Goal: Information Seeking & Learning: Learn about a topic

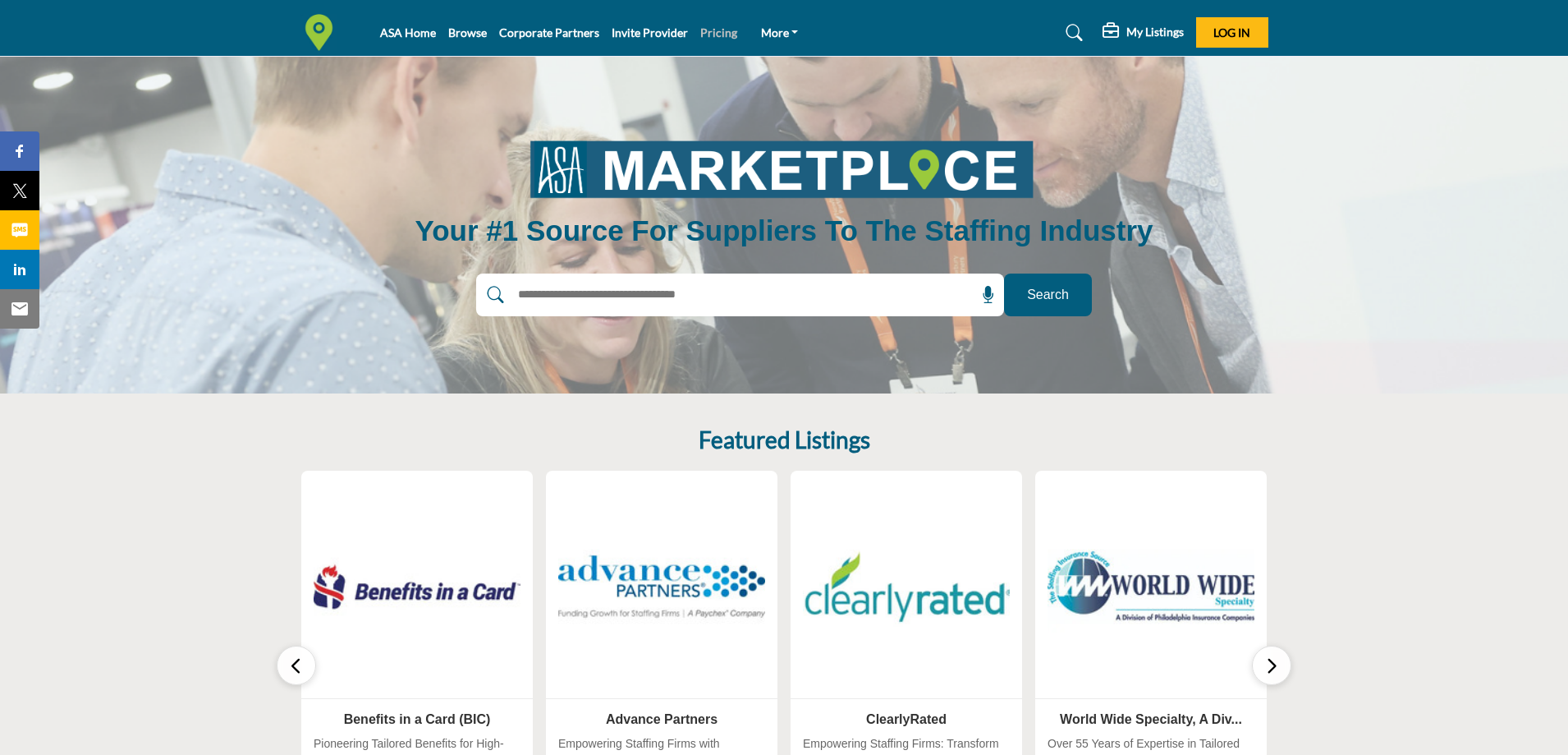
click at [716, 37] on link "Pricing" at bounding box center [718, 33] width 37 height 14
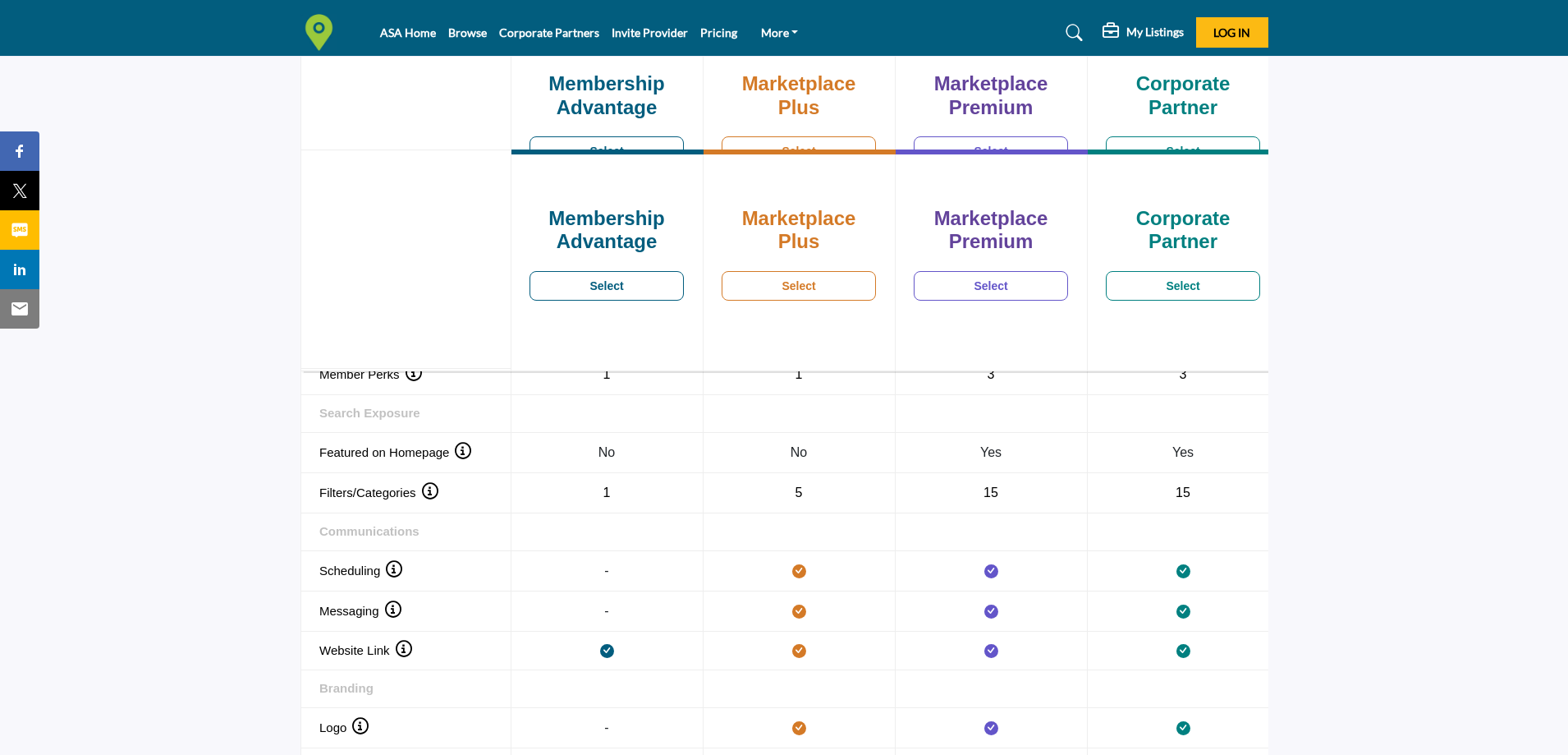
scroll to position [1232, 0]
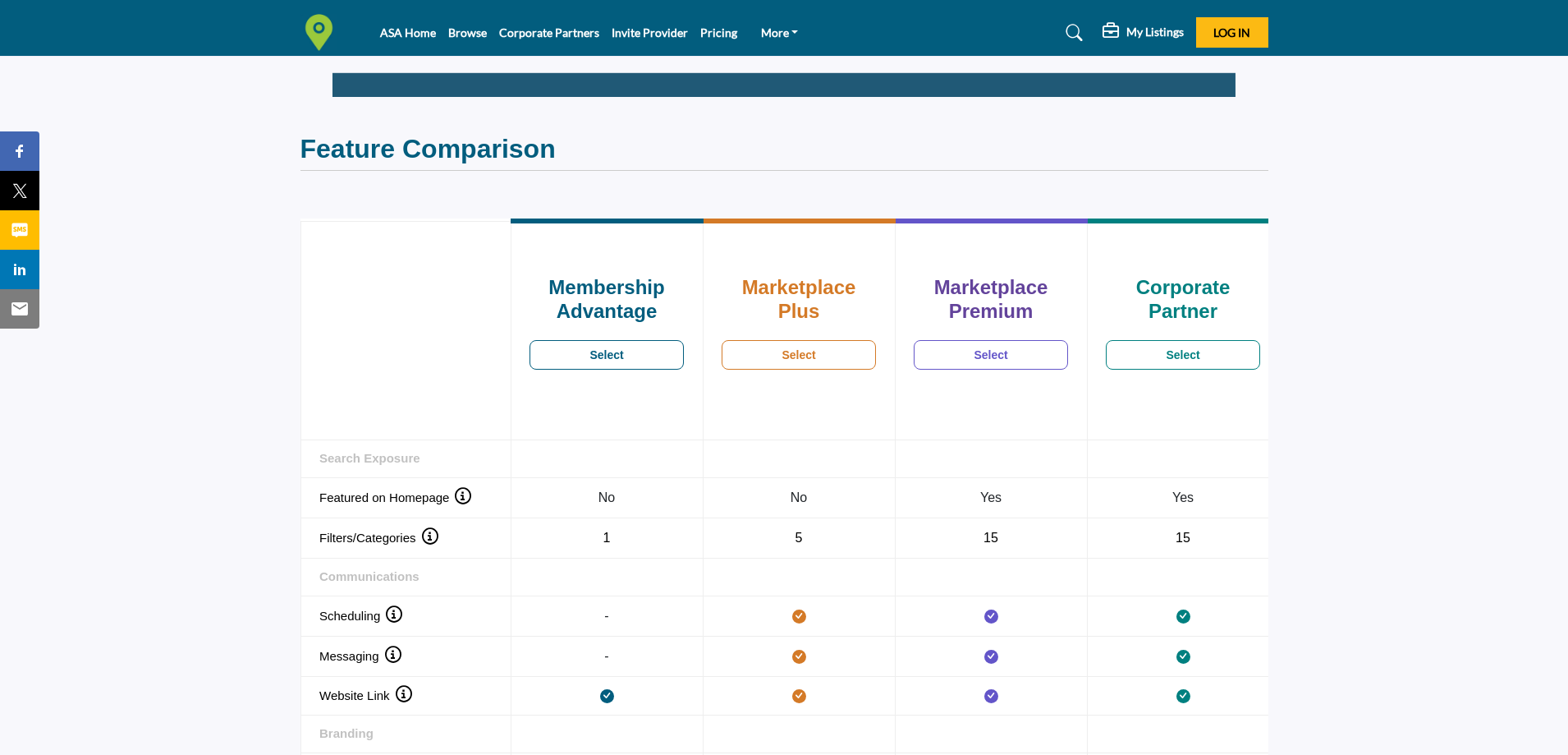
scroll to position [1149, 0]
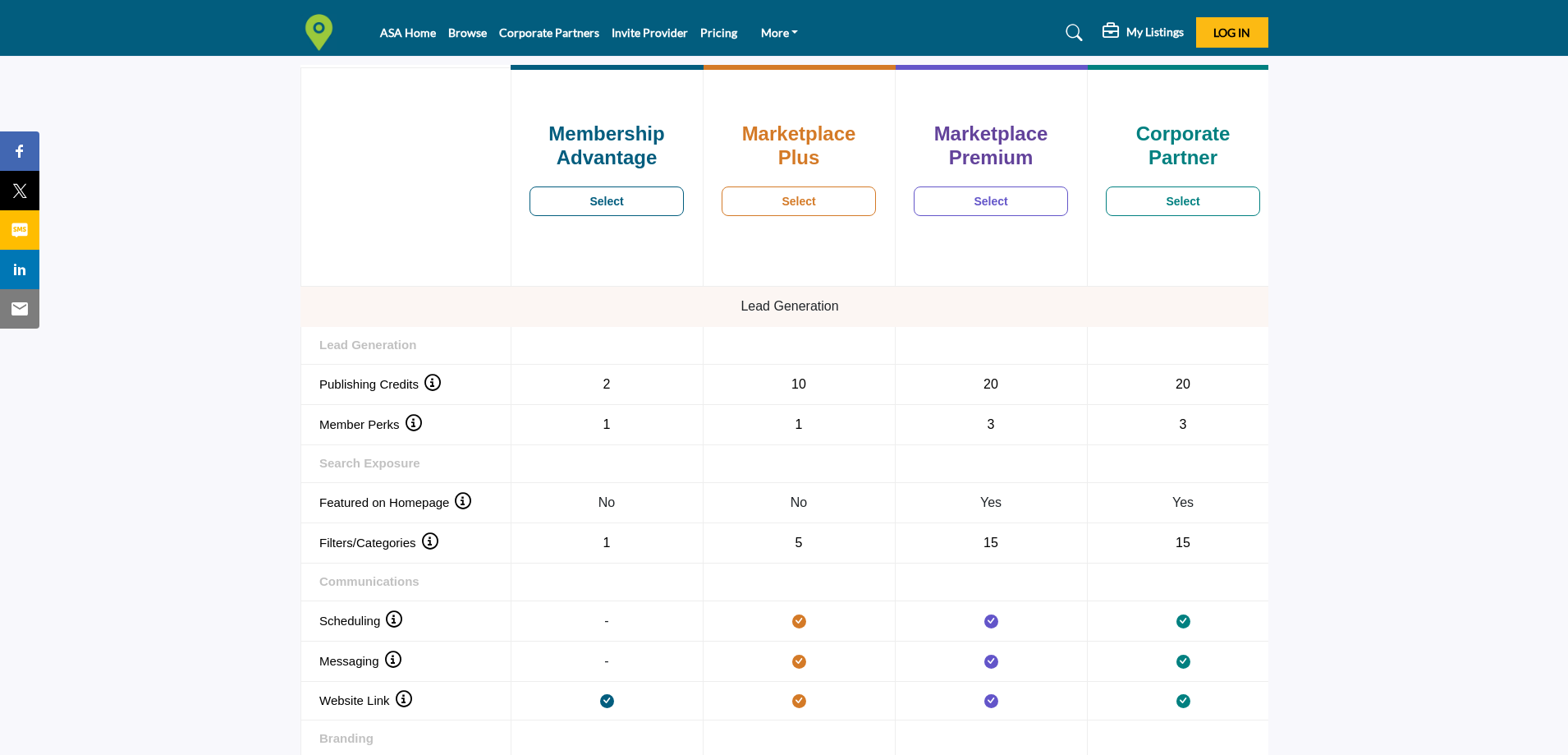
scroll to position [1232, 0]
